Goal: Task Accomplishment & Management: Complete application form

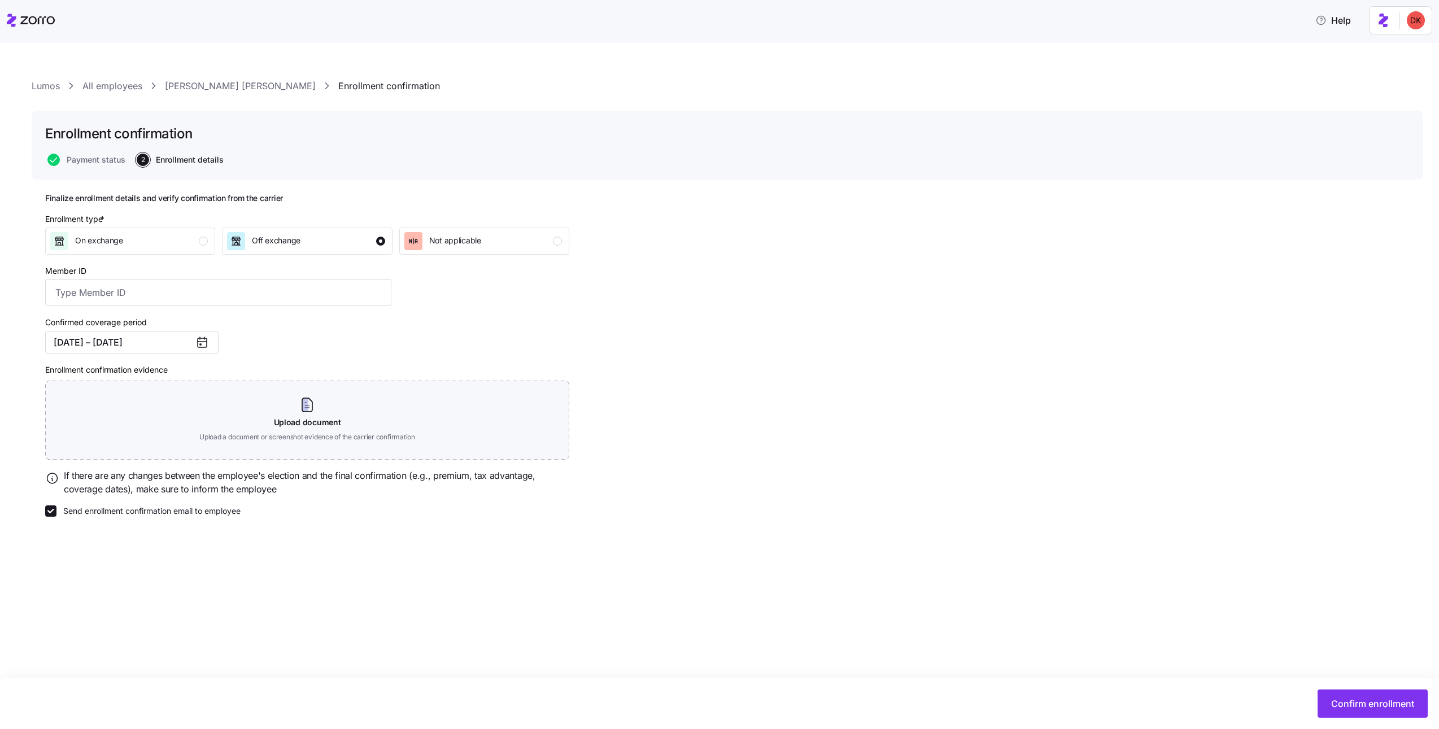
click at [183, 161] on span "Enrollment details" at bounding box center [190, 160] width 68 height 8
click at [182, 248] on div "On exchange" at bounding box center [129, 241] width 158 height 18
click at [171, 513] on label "Send enrollment confirmation email to employee" at bounding box center [148, 511] width 184 height 11
click at [56, 513] on input "Send enrollment confirmation email to employee" at bounding box center [50, 511] width 11 height 11
checkbox input "false"
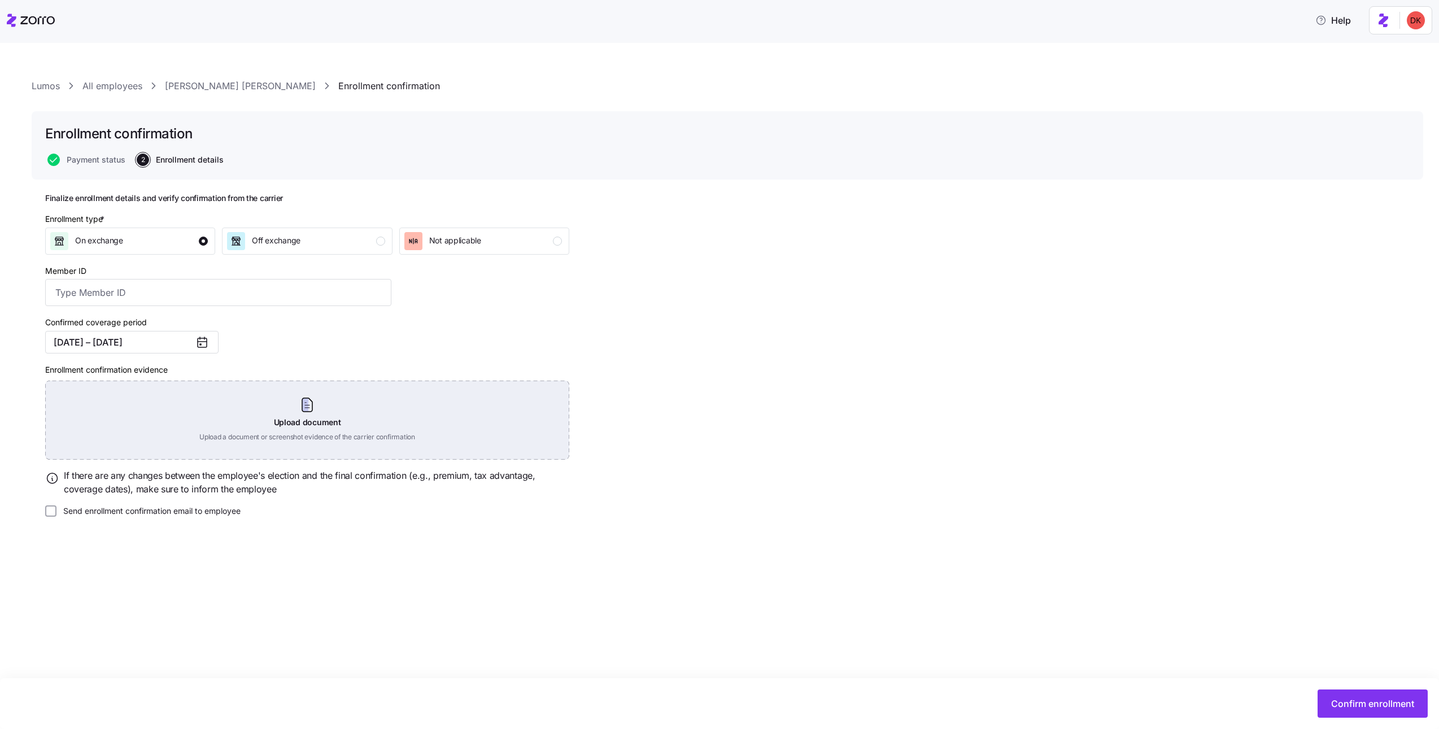
click at [194, 434] on div "Upload document Upload a document or screenshot evidence of the carrier confirm…" at bounding box center [307, 420] width 524 height 79
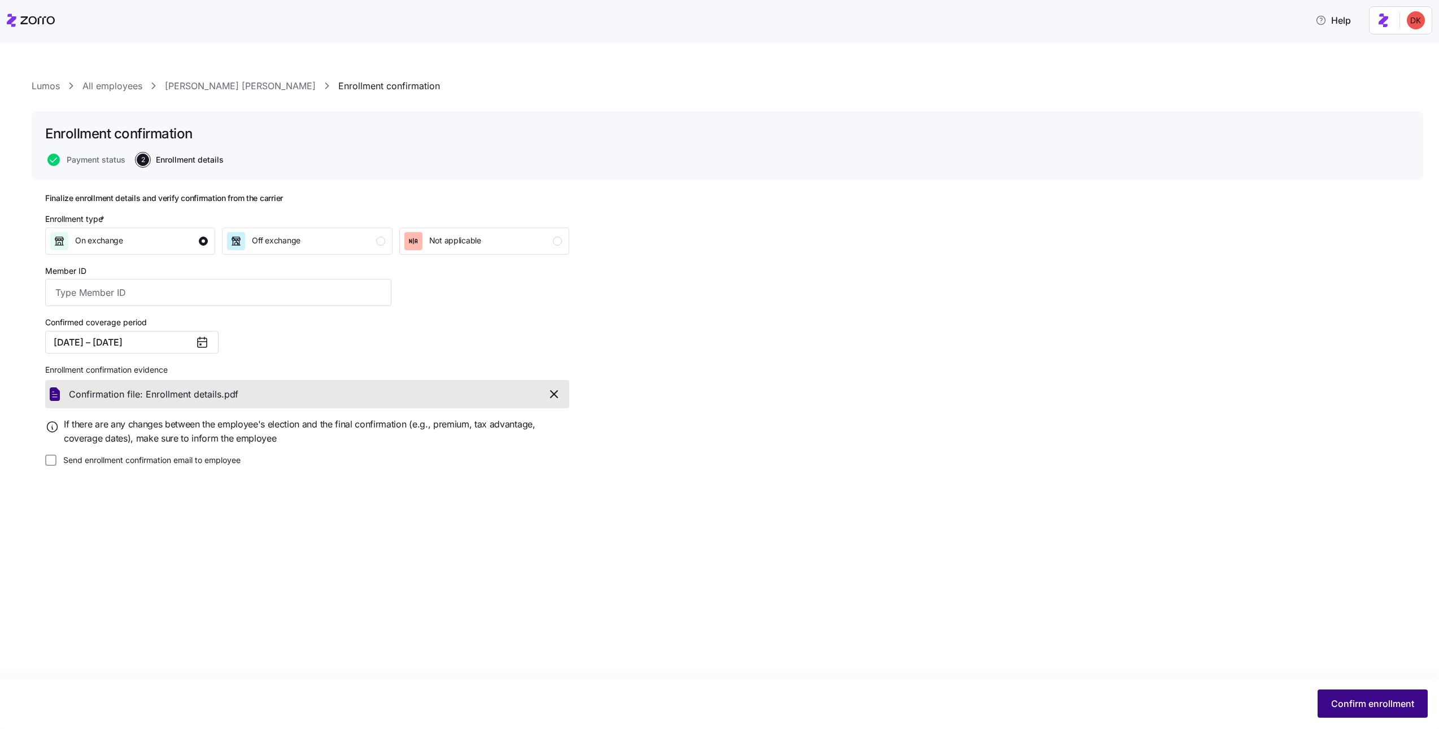
click at [1357, 708] on span "Confirm enrollment" at bounding box center [1372, 704] width 83 height 14
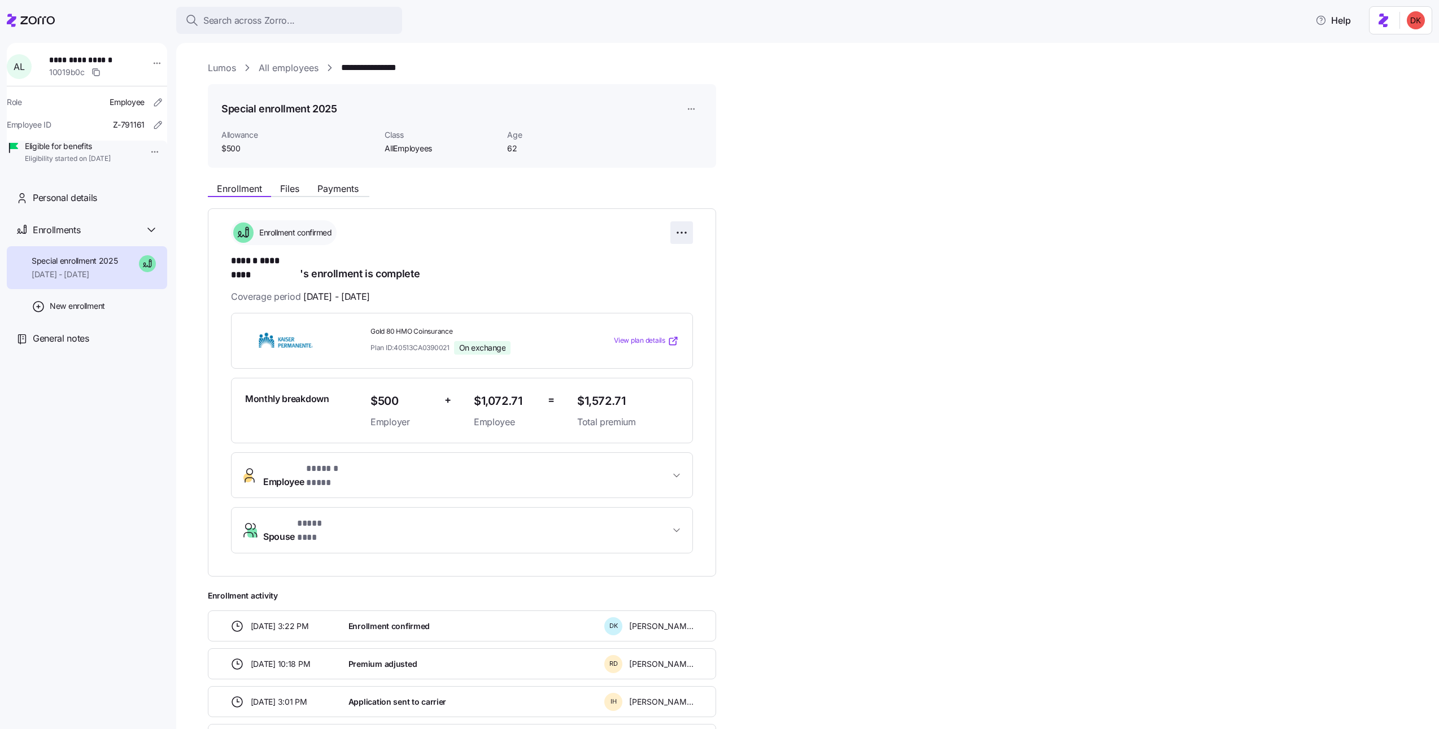
click at [686, 233] on html "**********" at bounding box center [719, 361] width 1439 height 722
click at [663, 274] on div "Change enrollment details" at bounding box center [618, 278] width 133 height 18
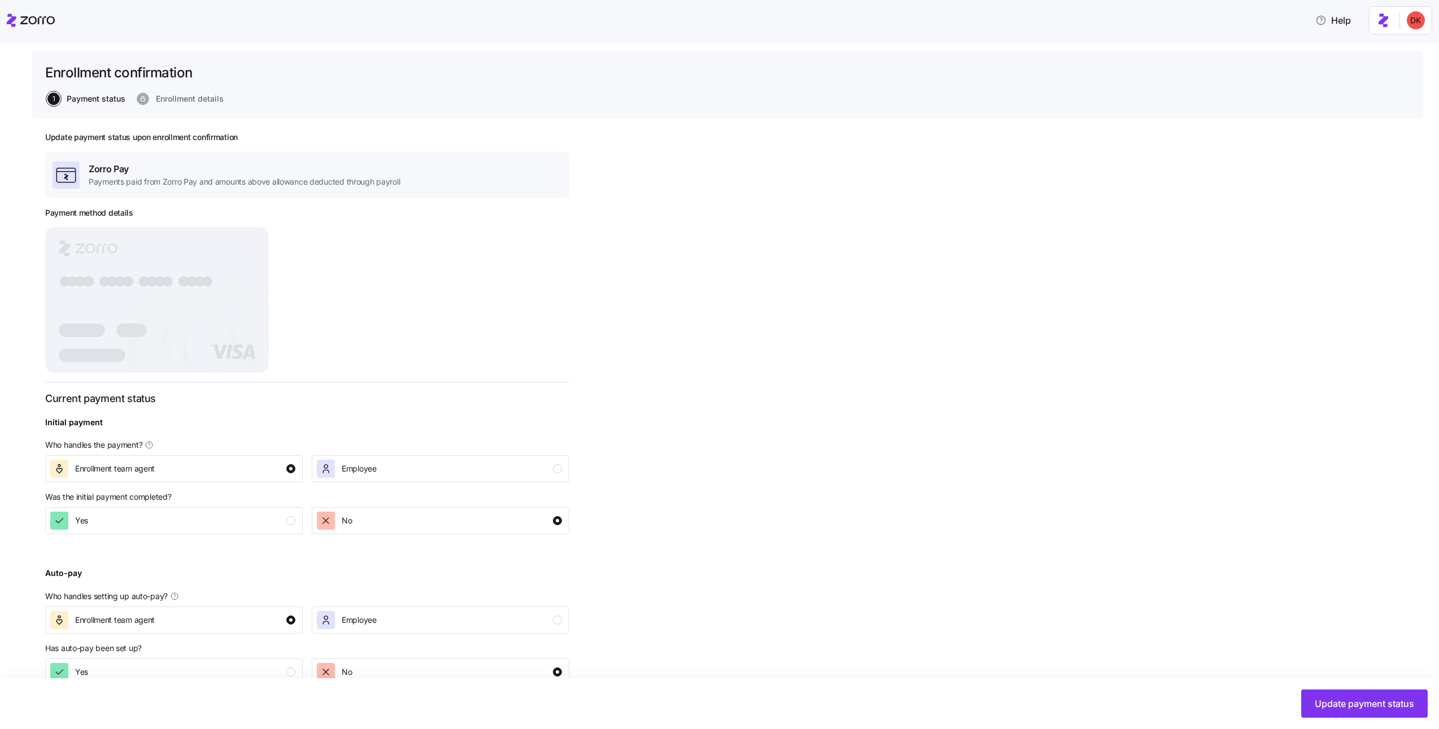
scroll to position [88, 0]
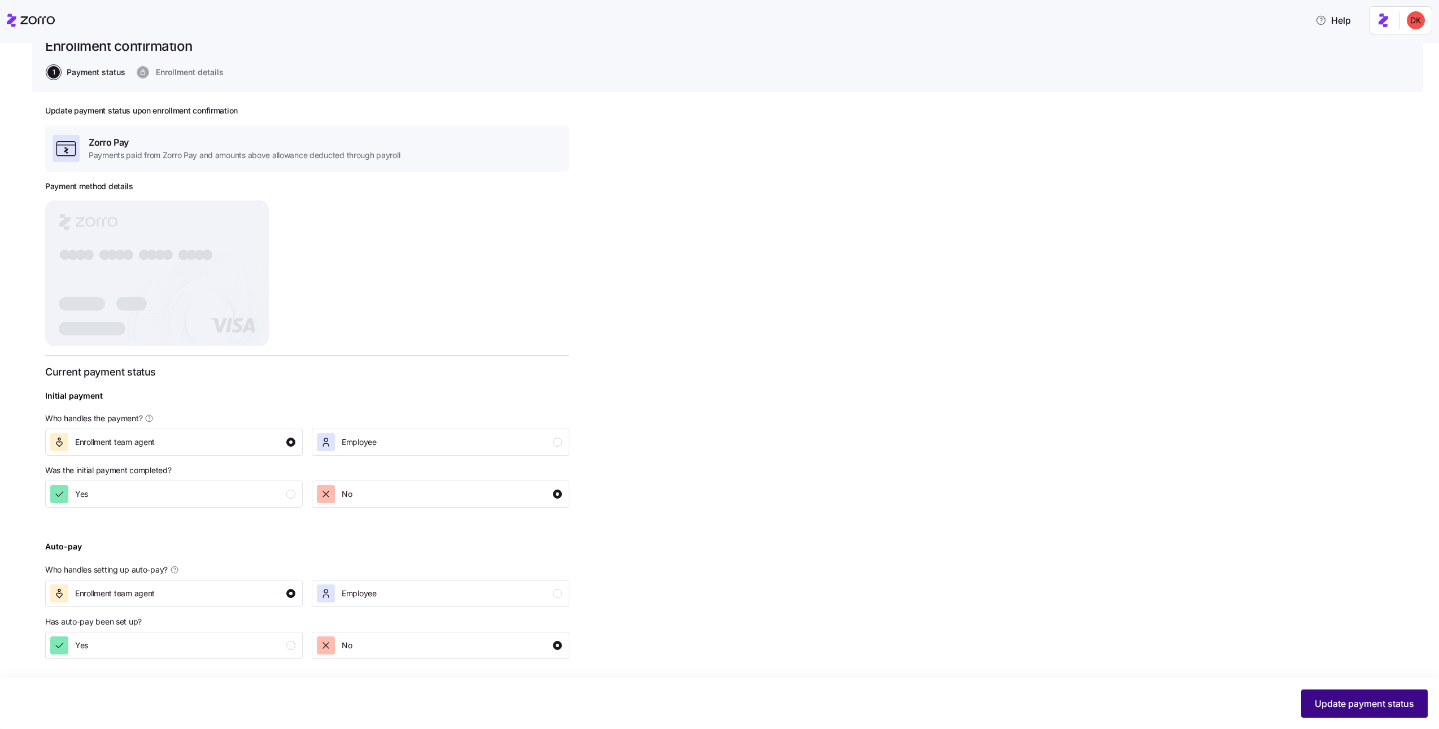
click at [1336, 706] on span "Update payment status" at bounding box center [1364, 704] width 99 height 14
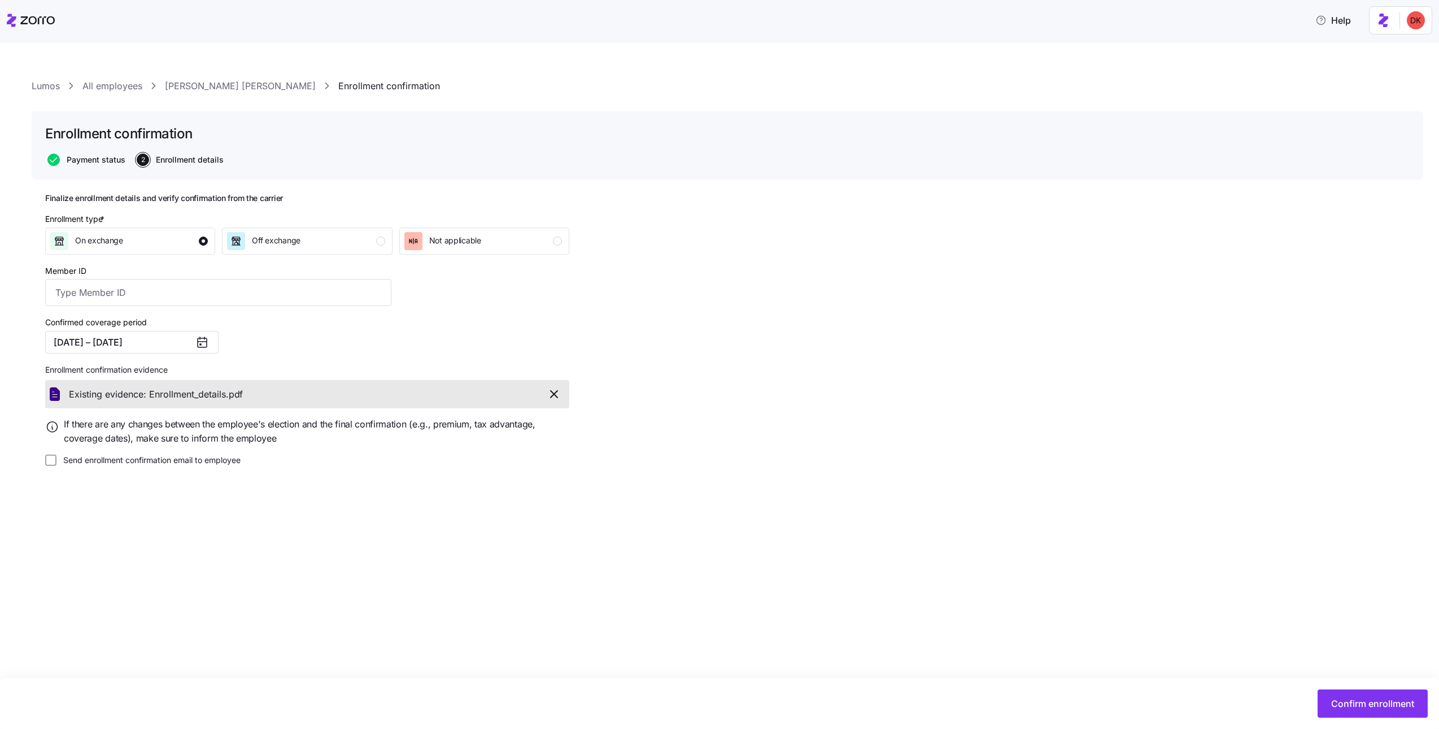
click at [90, 156] on span "Payment status" at bounding box center [96, 160] width 59 height 8
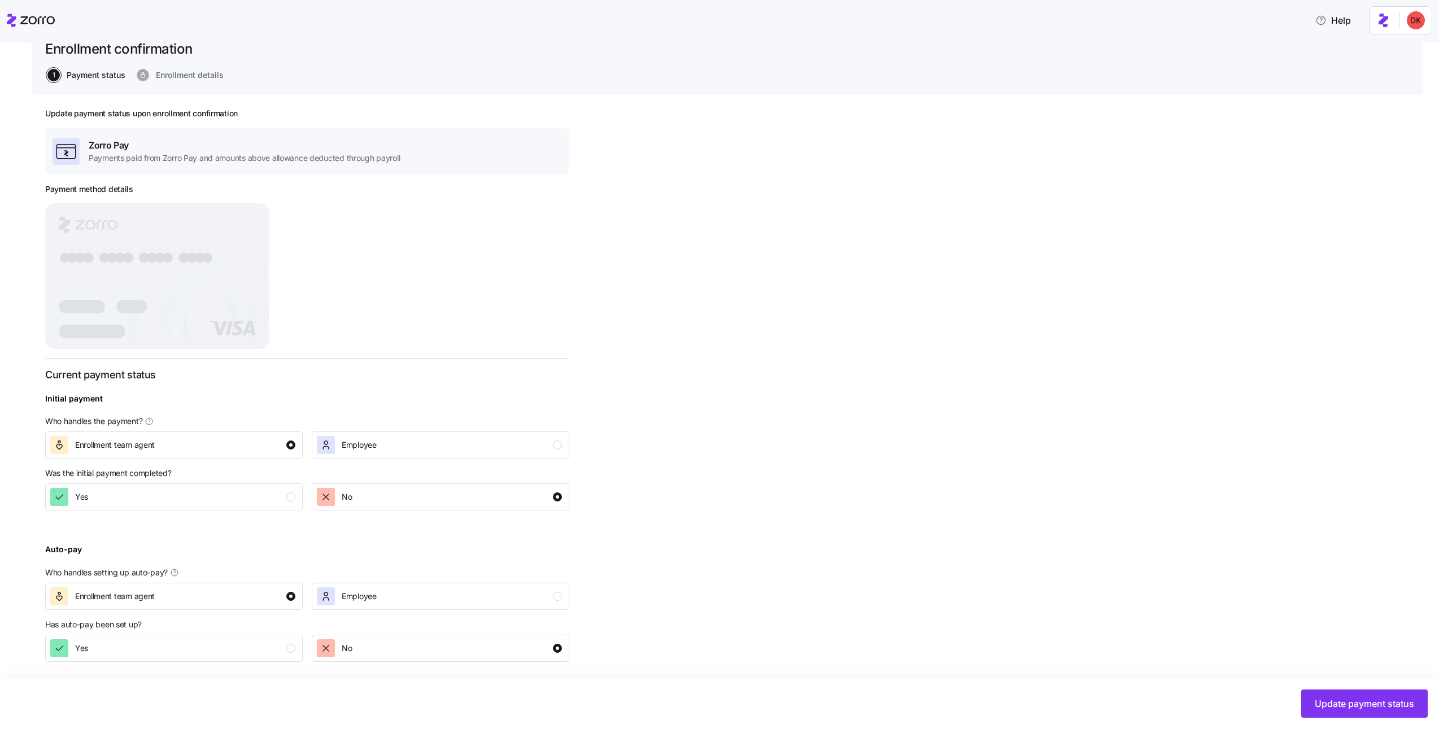
scroll to position [88, 0]
click at [209, 502] on div "Yes" at bounding box center [172, 494] width 245 height 18
click at [221, 658] on div "Update payment status upon enrollment confirmation Zorro Pay Payments paid from…" at bounding box center [727, 411] width 1365 height 610
click at [224, 652] on div "Yes" at bounding box center [172, 646] width 245 height 18
click at [1337, 713] on button "Update payment status" at bounding box center [1364, 704] width 127 height 28
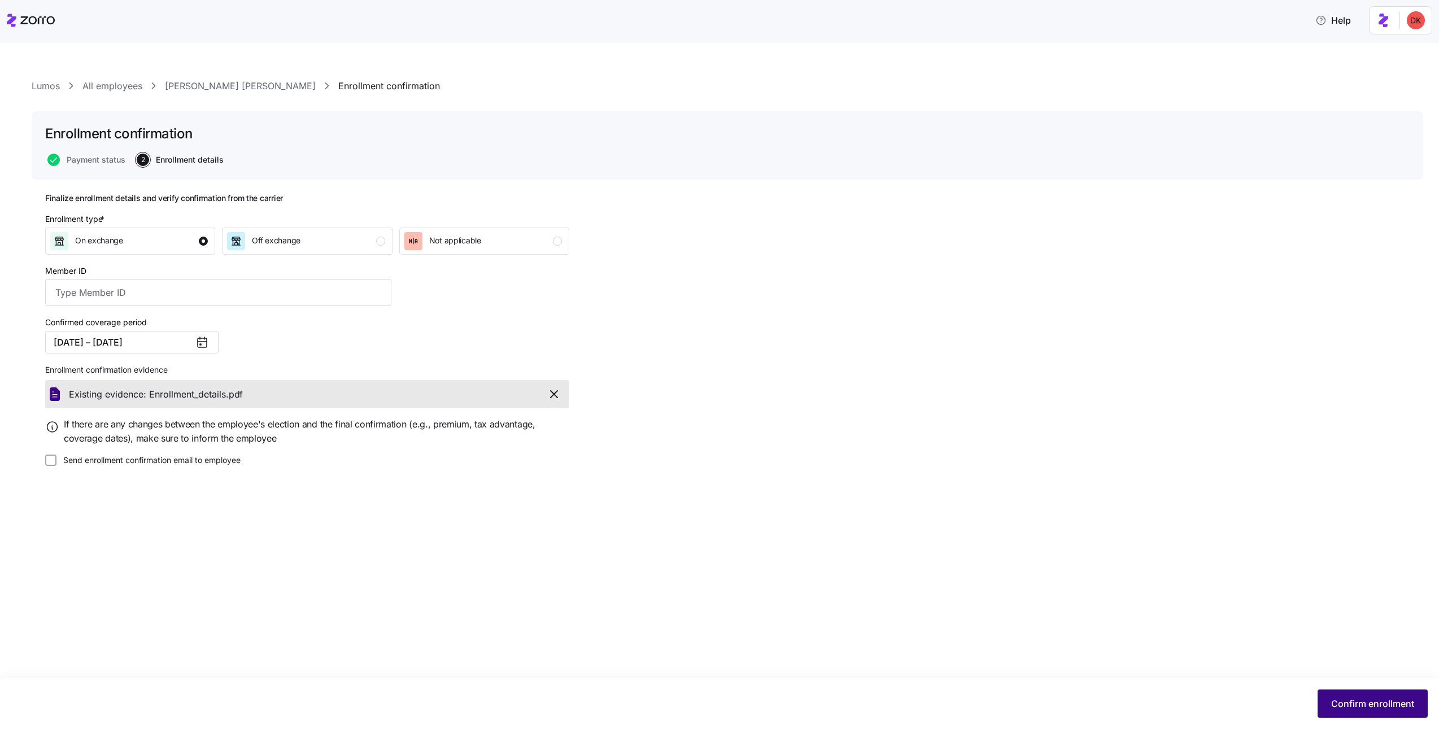
click at [1387, 708] on span "Confirm enrollment" at bounding box center [1372, 704] width 83 height 14
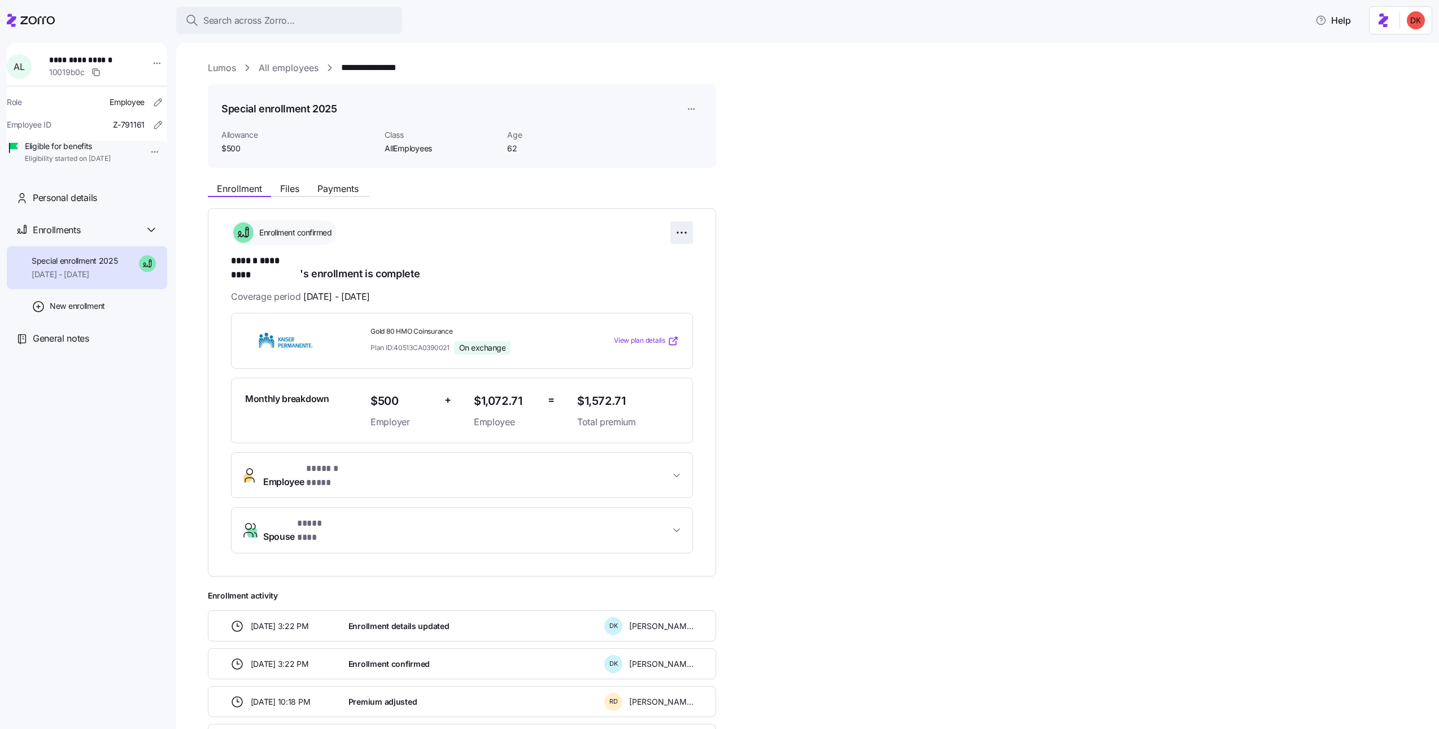
click at [680, 224] on html "**********" at bounding box center [719, 361] width 1439 height 722
click at [656, 271] on div "Change enrollment details" at bounding box center [618, 278] width 133 height 18
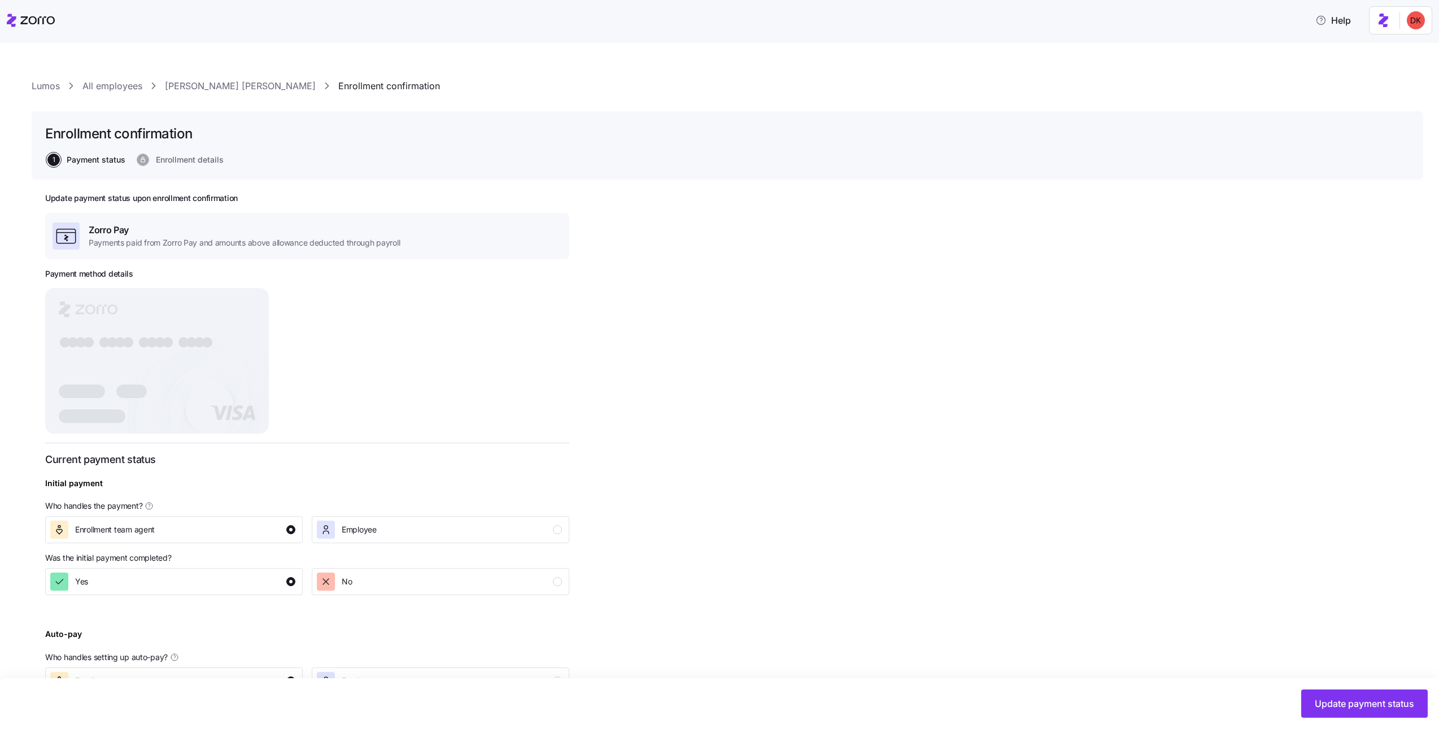
click at [196, 91] on link "[PERSON_NAME] [PERSON_NAME]" at bounding box center [240, 86] width 151 height 14
